Goal: Task Accomplishment & Management: Complete application form

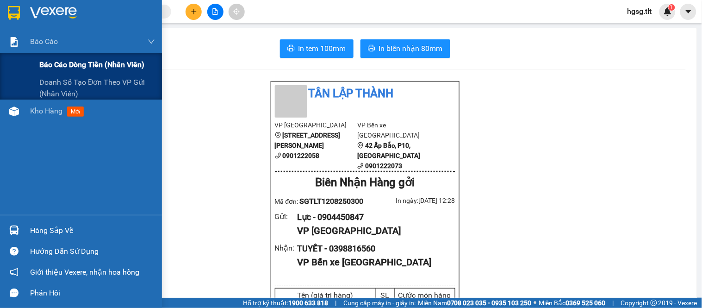
drag, startPoint x: 5, startPoint y: 47, endPoint x: 11, endPoint y: 57, distance: 12.1
click at [5, 49] on div "Báo cáo" at bounding box center [81, 41] width 162 height 23
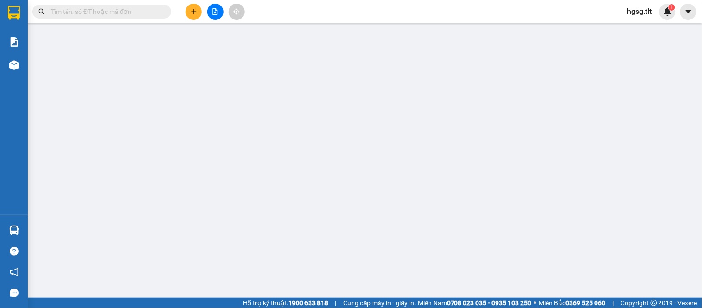
click at [659, 2] on div "Kết quả tìm kiếm ( 0 ) Bộ lọc No Data hgsg.tlt 1" at bounding box center [351, 11] width 702 height 23
click at [640, 10] on span "hgsg.tlt" at bounding box center [639, 12] width 39 height 12
click at [653, 22] on li "Đăng xuất" at bounding box center [649, 28] width 59 height 15
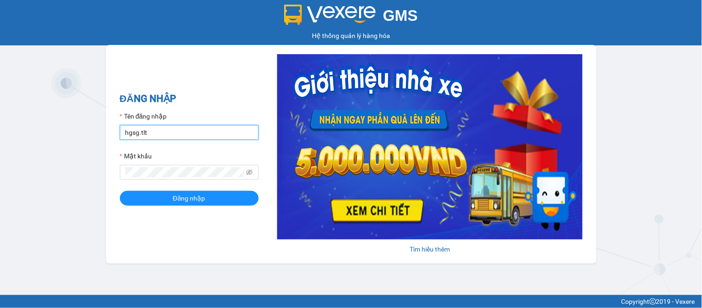
drag, startPoint x: 159, startPoint y: 131, endPoint x: 164, endPoint y: 139, distance: 9.4
click at [159, 131] on input "hgsg.tlt" at bounding box center [189, 132] width 139 height 15
type input "hgsg2.tlt"
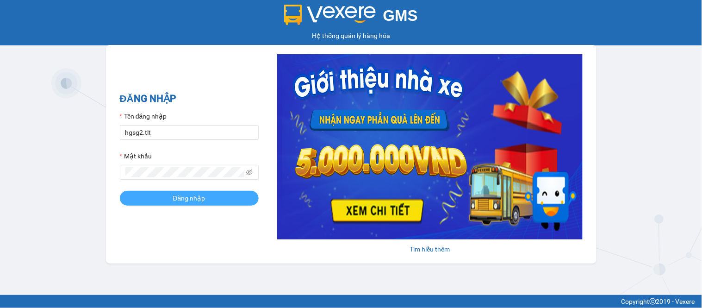
click at [154, 198] on button "Đăng nhập" at bounding box center [189, 198] width 139 height 15
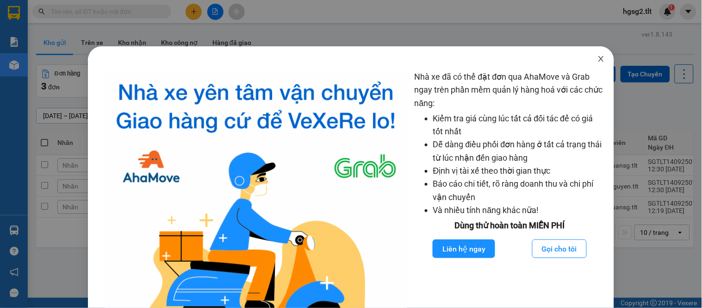
click at [588, 62] on span "Close" at bounding box center [601, 59] width 26 height 26
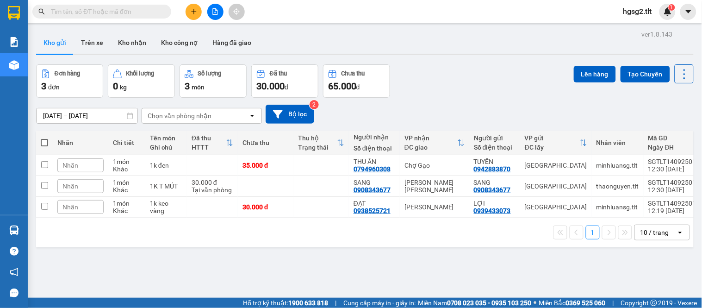
click at [80, 12] on input "text" at bounding box center [105, 11] width 109 height 10
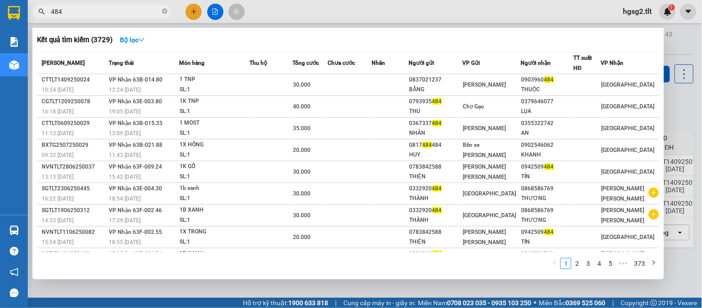
click at [84, 15] on input "484" at bounding box center [105, 11] width 109 height 10
drag, startPoint x: 84, startPoint y: 15, endPoint x: 163, endPoint y: 7, distance: 80.0
click at [84, 15] on input "484" at bounding box center [105, 11] width 109 height 10
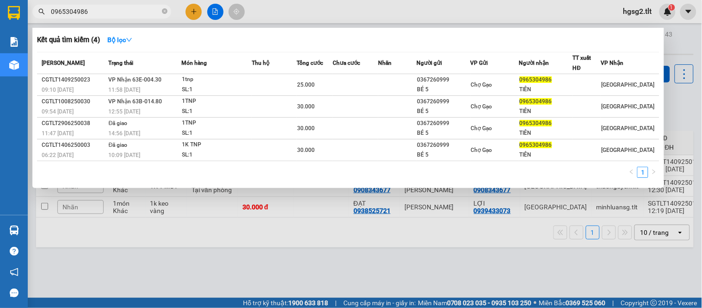
type input "0965304986"
click at [196, 14] on div at bounding box center [351, 154] width 702 height 308
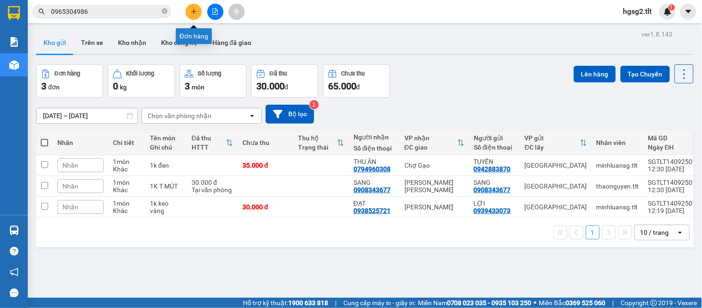
click at [195, 15] on button at bounding box center [194, 12] width 16 height 16
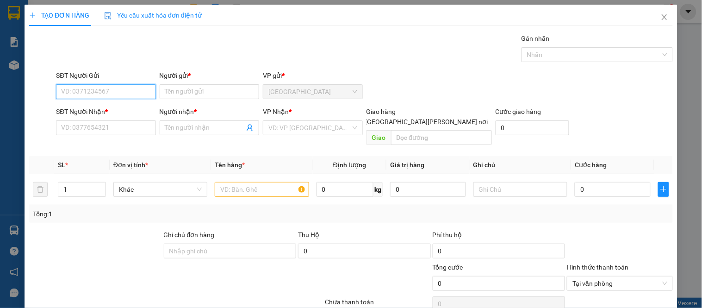
click at [135, 88] on input "SĐT Người Gửi" at bounding box center [105, 91] width 99 height 15
type input "0902702105"
click at [122, 114] on div "0902702105 - THUY ĐOÀN" at bounding box center [116, 110] width 111 height 10
type input "THUY ĐOÀN"
type input "0902702105"
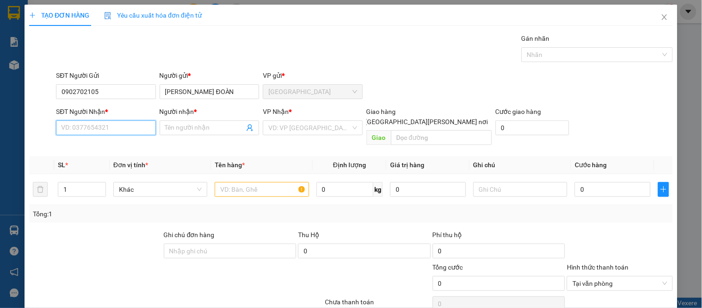
click at [116, 131] on input "SĐT Người Nhận *" at bounding box center [105, 127] width 99 height 15
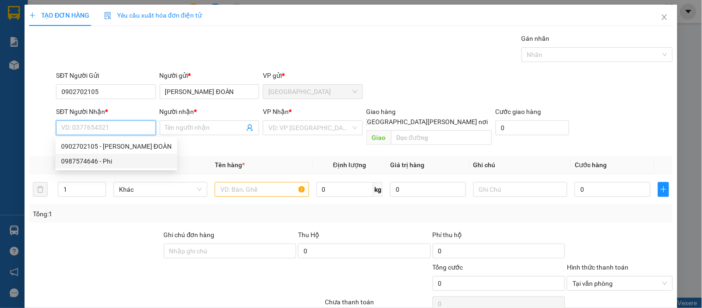
click at [114, 157] on div "0987574646 - Phi" at bounding box center [116, 161] width 111 height 10
type input "0987574646"
type input "Phi"
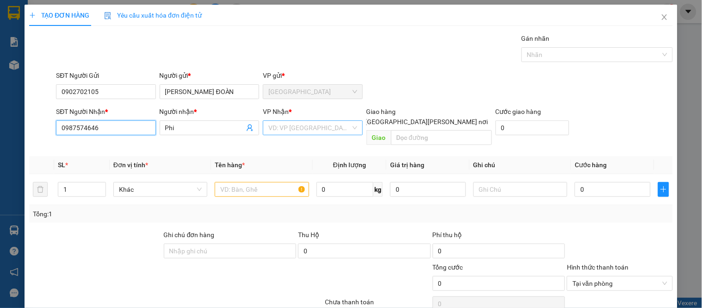
click at [263, 131] on div "VD: VP Sài Gòn" at bounding box center [312, 127] width 99 height 15
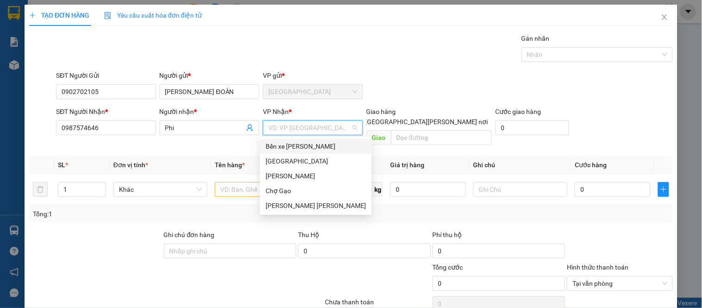
drag, startPoint x: 299, startPoint y: 130, endPoint x: 298, endPoint y: 139, distance: 9.4
click at [298, 135] on div "VP Nhận * VD: VP Sài Gòn" at bounding box center [312, 122] width 99 height 32
click at [295, 144] on div "Bến xe Tiền Giang" at bounding box center [316, 146] width 100 height 10
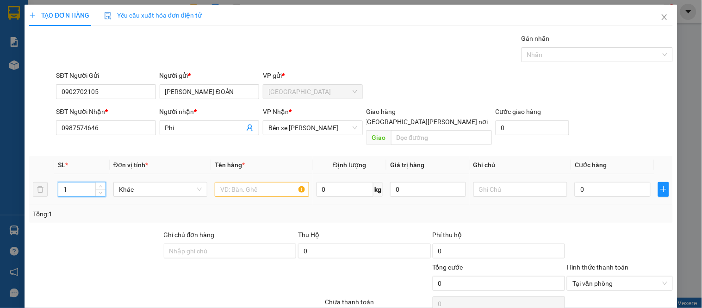
click at [86, 182] on input "1" at bounding box center [81, 189] width 47 height 14
type input "15"
click at [251, 182] on input "text" at bounding box center [262, 189] width 94 height 15
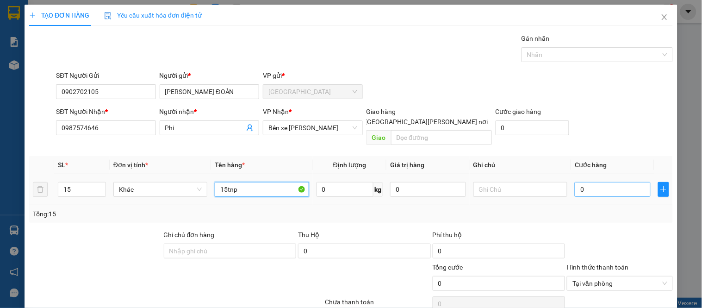
type input "15tnp"
click at [581, 182] on input "0" at bounding box center [613, 189] width 76 height 15
type input "3"
type input "30"
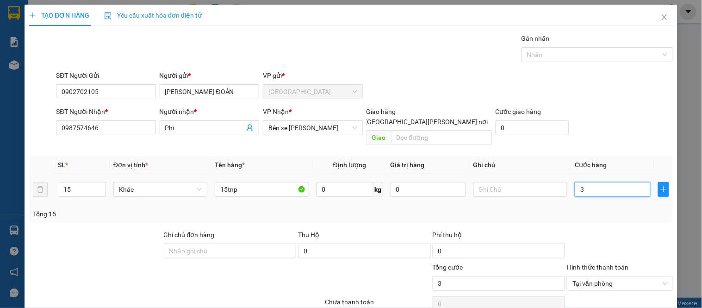
type input "30"
type input "300"
type input "300.000"
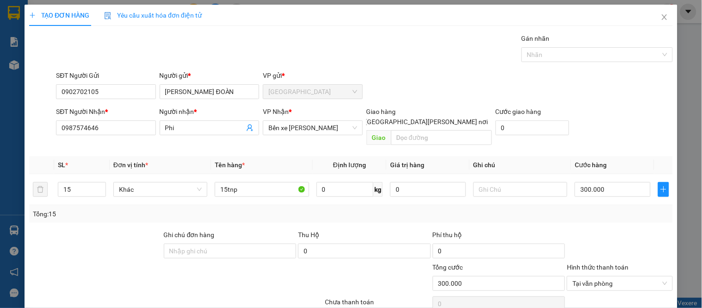
click at [631, 241] on div at bounding box center [619, 246] width 107 height 32
type input "300.000"
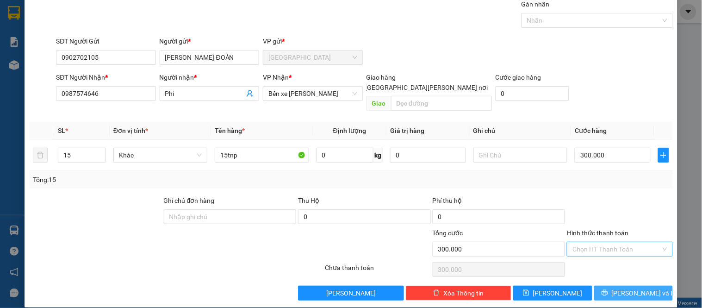
click at [608, 289] on icon "printer" at bounding box center [605, 292] width 6 height 6
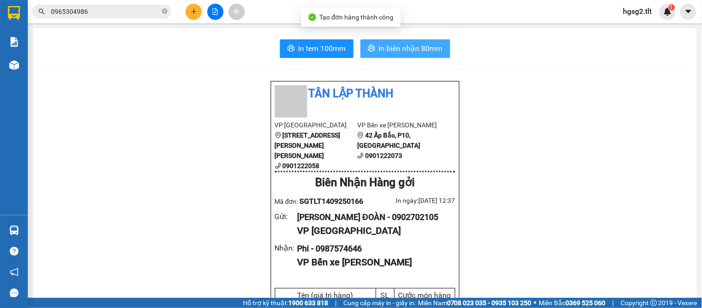
click at [382, 40] on button "In biên nhận 80mm" at bounding box center [405, 48] width 90 height 19
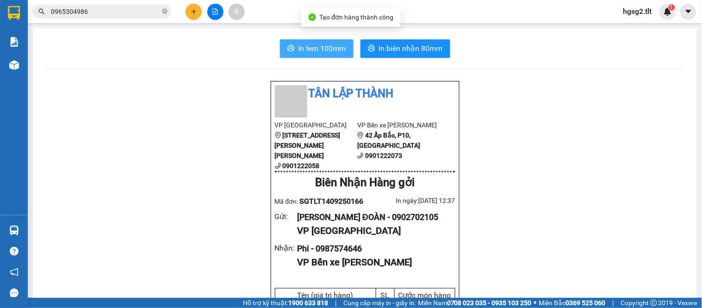
click at [308, 44] on span "In tem 100mm" at bounding box center [322, 49] width 48 height 12
click at [94, 9] on input "0965304986" at bounding box center [105, 11] width 109 height 10
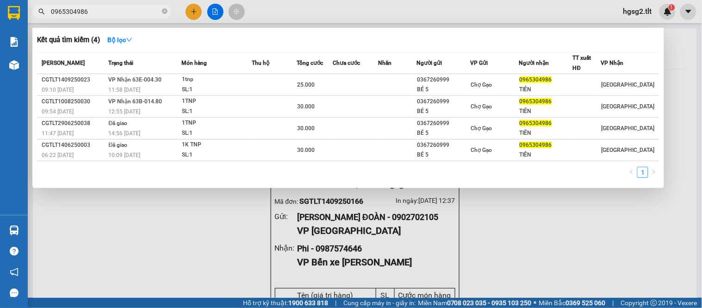
click at [94, 9] on input "0965304986" at bounding box center [105, 11] width 109 height 10
